Goal: Navigation & Orientation: Find specific page/section

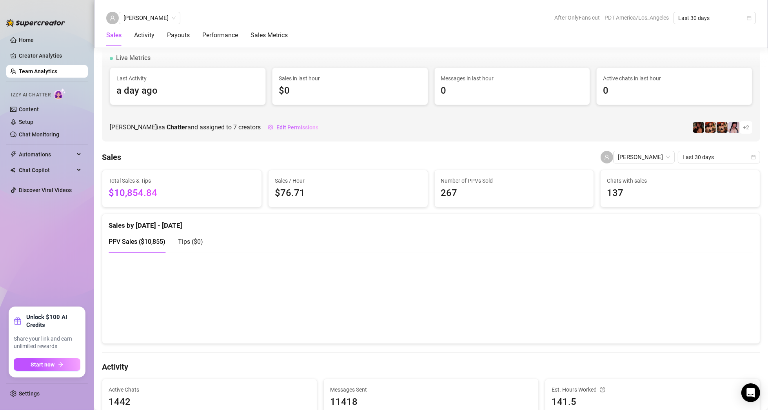
scroll to position [450, 0]
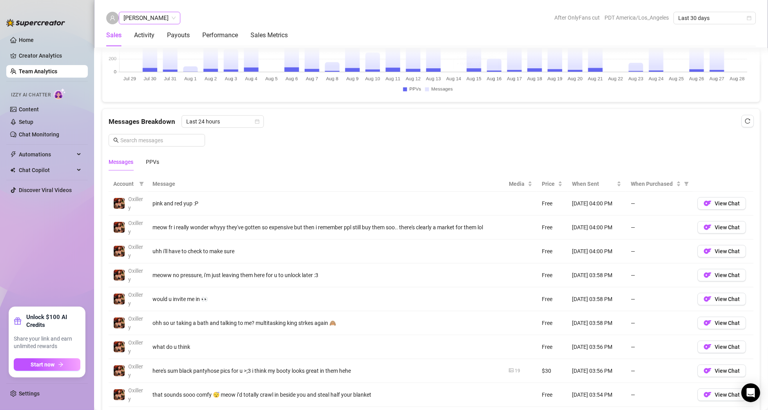
click at [147, 17] on span "[PERSON_NAME]" at bounding box center [149, 18] width 52 height 12
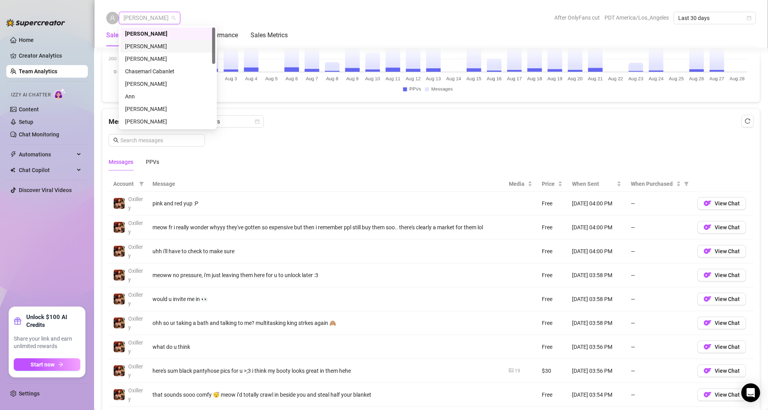
click at [161, 46] on div "[PERSON_NAME]" at bounding box center [167, 46] width 85 height 9
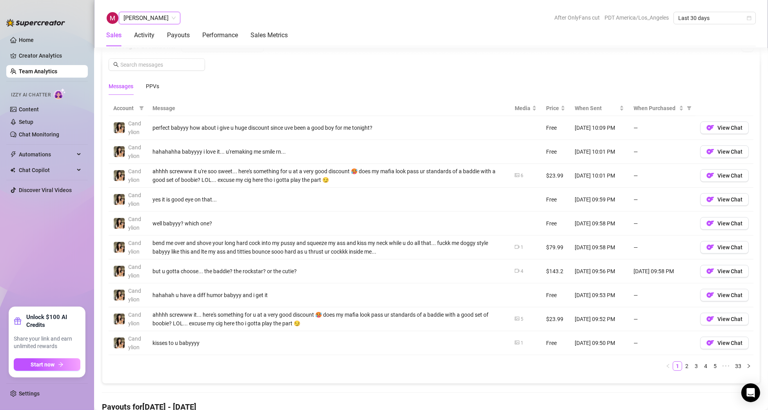
scroll to position [530, 0]
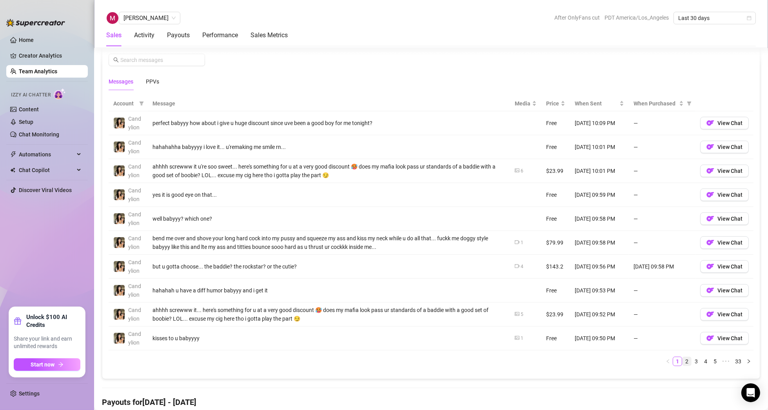
click at [682, 357] on link "2" at bounding box center [686, 361] width 9 height 9
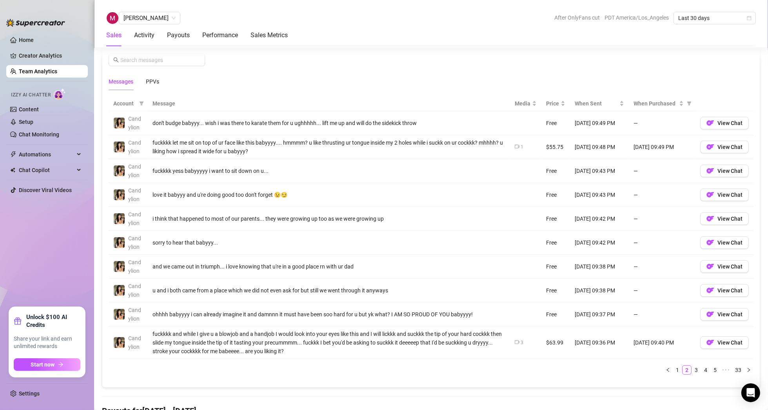
click at [43, 242] on ul "Home Creator Analytics Team Analytics Izzy AI Chatter Content Setup Chat Monito…" at bounding box center [46, 167] width 81 height 273
click at [148, 38] on div "Activity" at bounding box center [144, 35] width 20 height 9
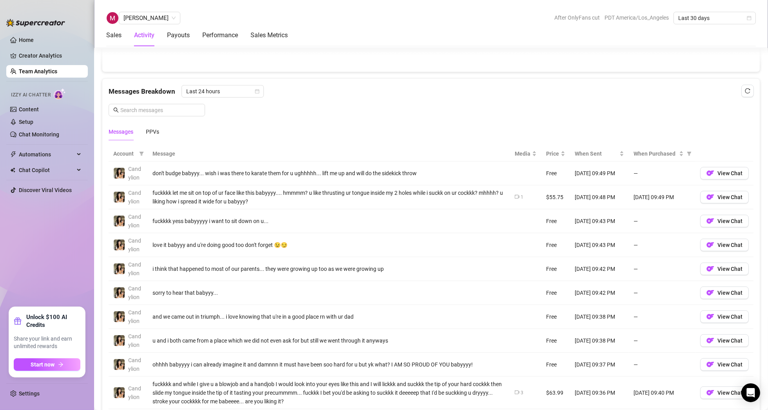
scroll to position [230, 0]
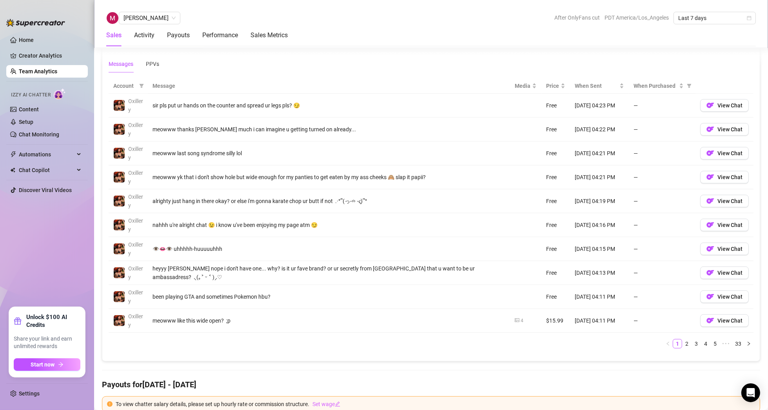
scroll to position [568, 0]
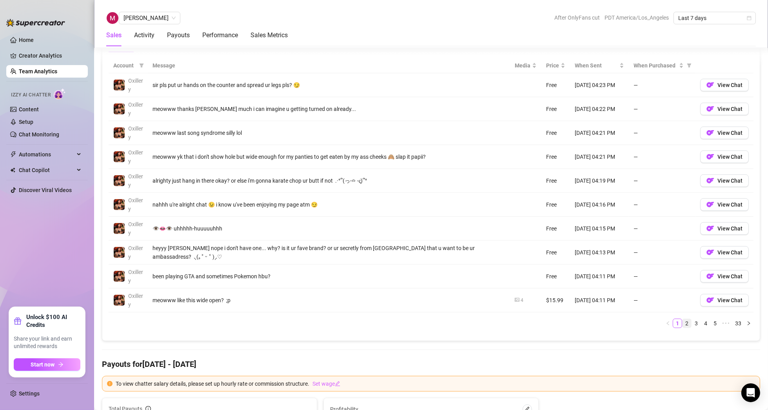
click at [682, 320] on link "2" at bounding box center [686, 323] width 9 height 9
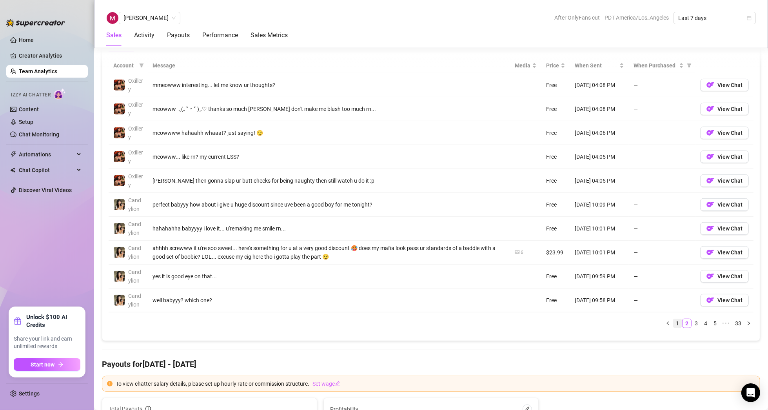
click at [673, 321] on link "1" at bounding box center [677, 323] width 9 height 9
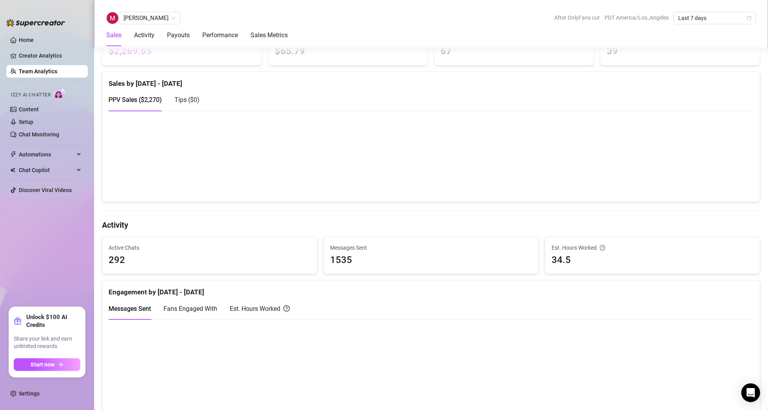
scroll to position [137, 0]
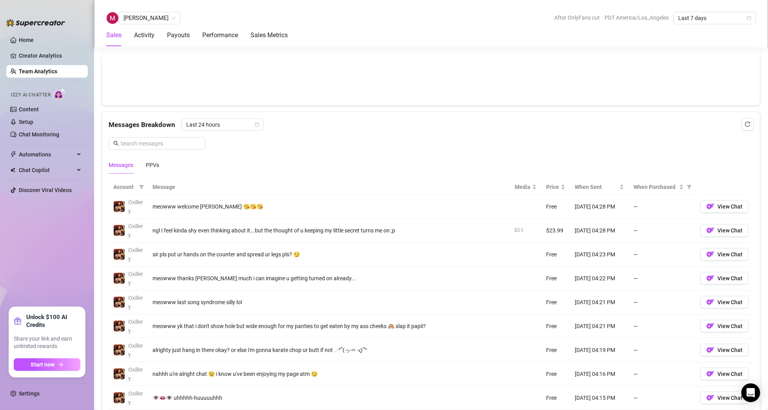
scroll to position [443, 0]
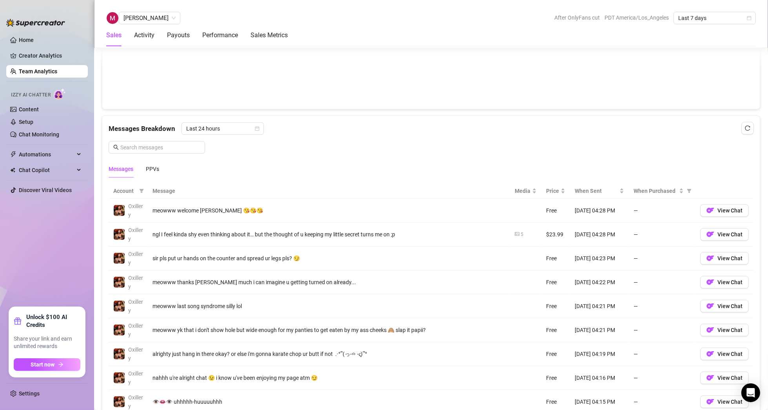
click at [31, 72] on link "Team Analytics" at bounding box center [38, 71] width 38 height 6
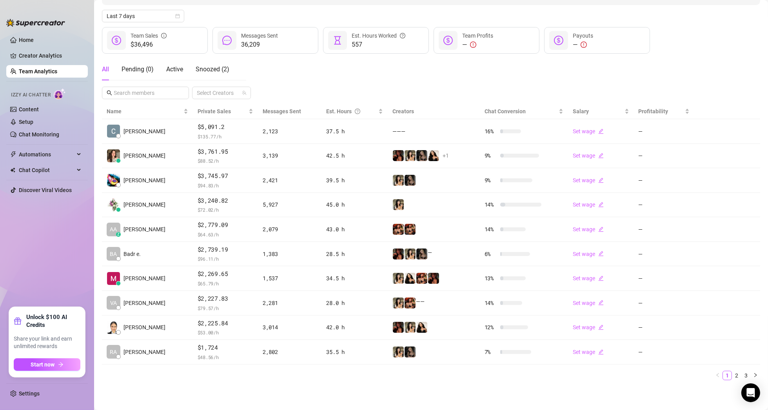
scroll to position [81, 0]
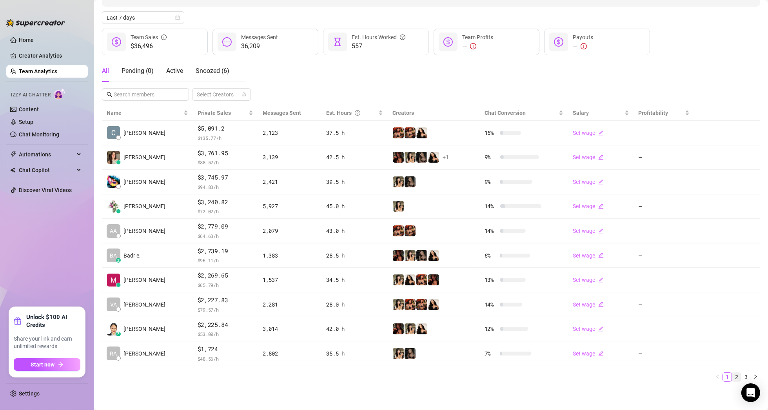
click at [732, 376] on link "2" at bounding box center [736, 377] width 9 height 9
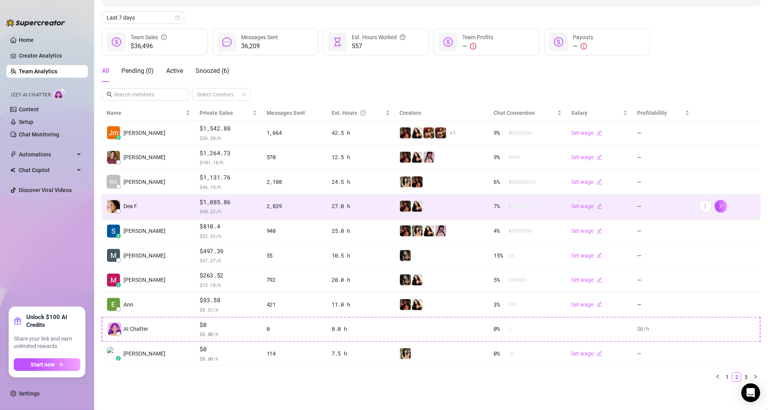
click at [160, 209] on td "Dea F." at bounding box center [148, 206] width 93 height 25
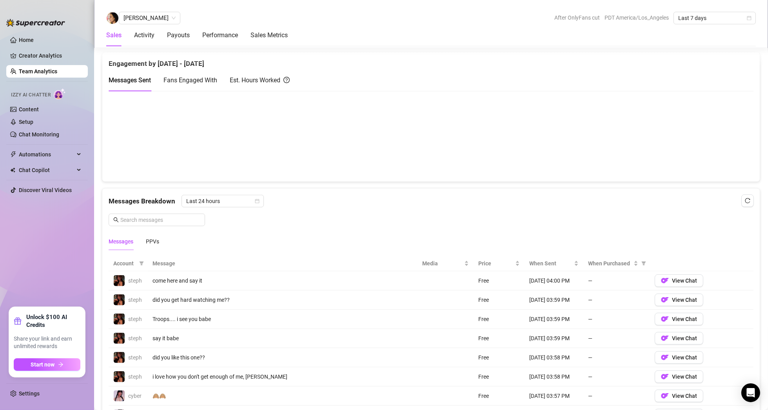
scroll to position [512, 0]
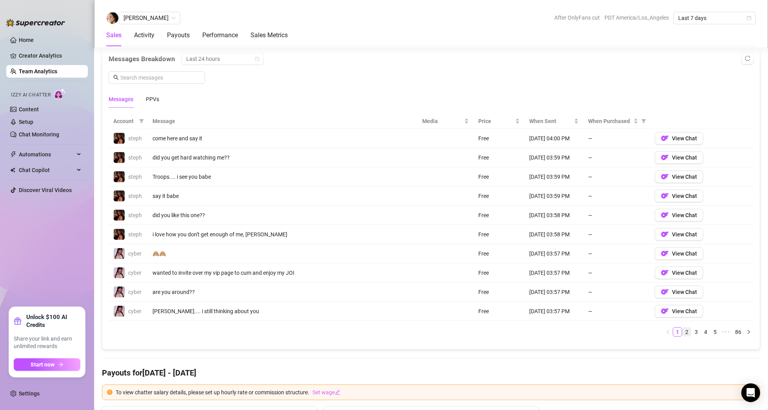
click at [683, 328] on link "2" at bounding box center [686, 332] width 9 height 9
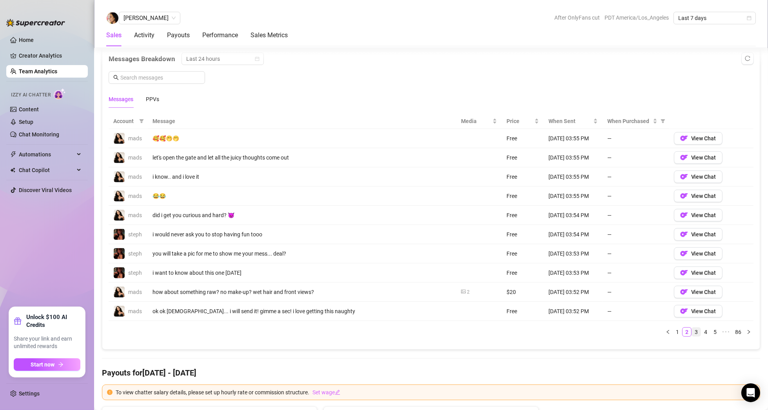
click at [692, 330] on link "3" at bounding box center [696, 332] width 9 height 9
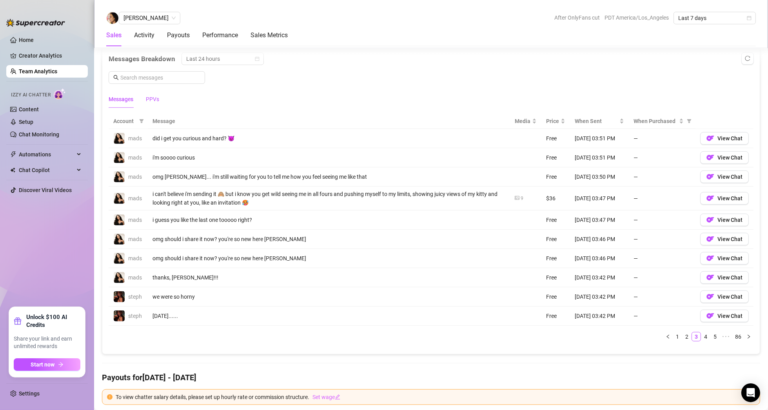
click at [154, 96] on div "PPVs" at bounding box center [152, 99] width 13 height 9
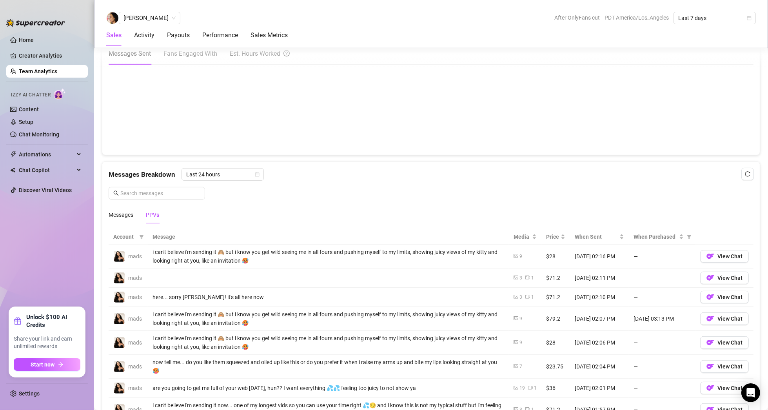
scroll to position [395, 0]
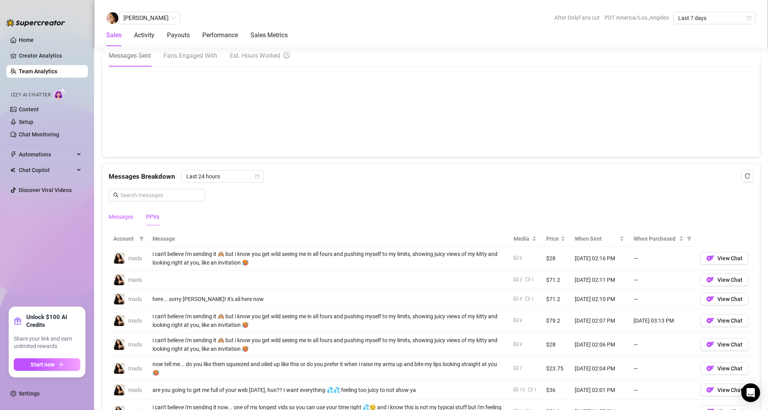
click at [123, 212] on div "Messages" at bounding box center [121, 216] width 25 height 9
